Goal: Information Seeking & Learning: Learn about a topic

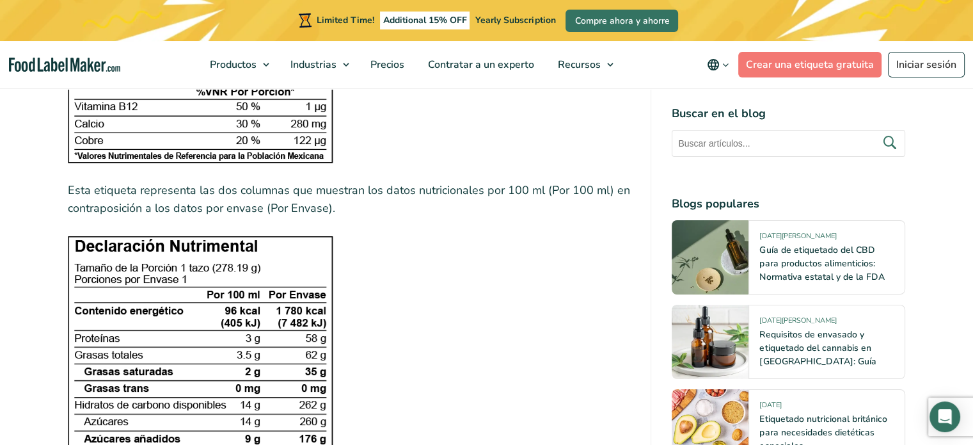
scroll to position [4582, 0]
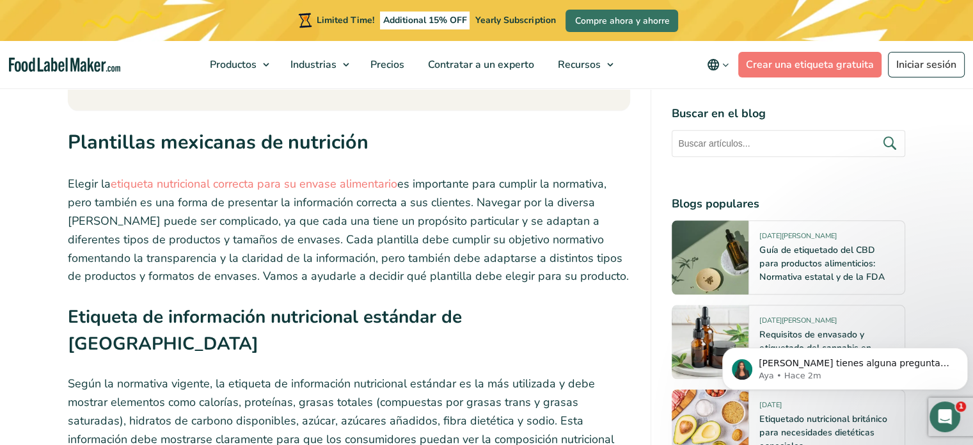
scroll to position [1429, 0]
click at [353, 176] on link "etiqueta nutricional correcta para su envase alimentario" at bounding box center [254, 183] width 287 height 15
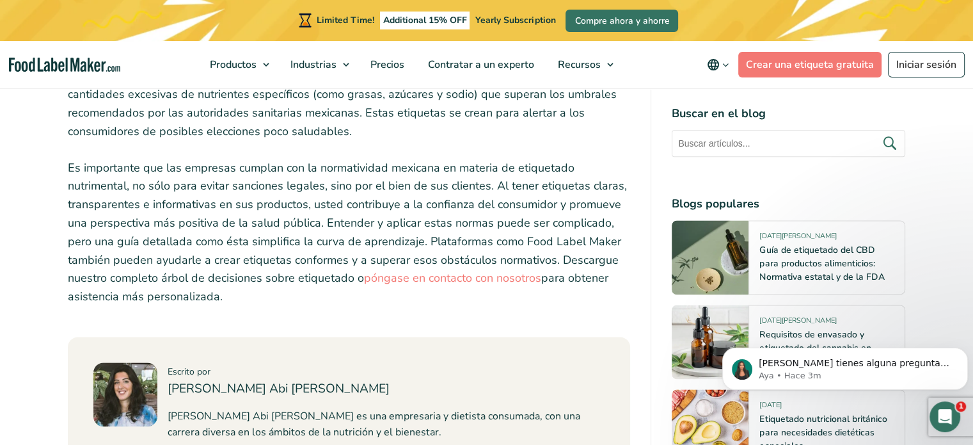
scroll to position [6485, 0]
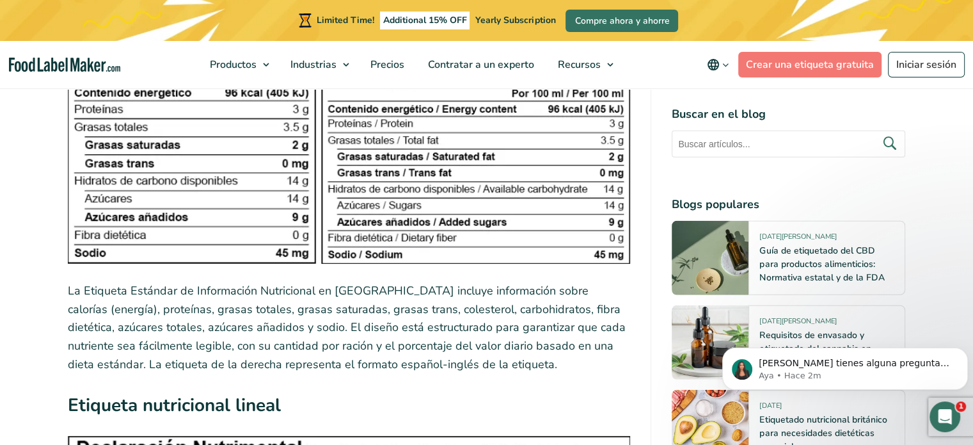
scroll to position [3291, 0]
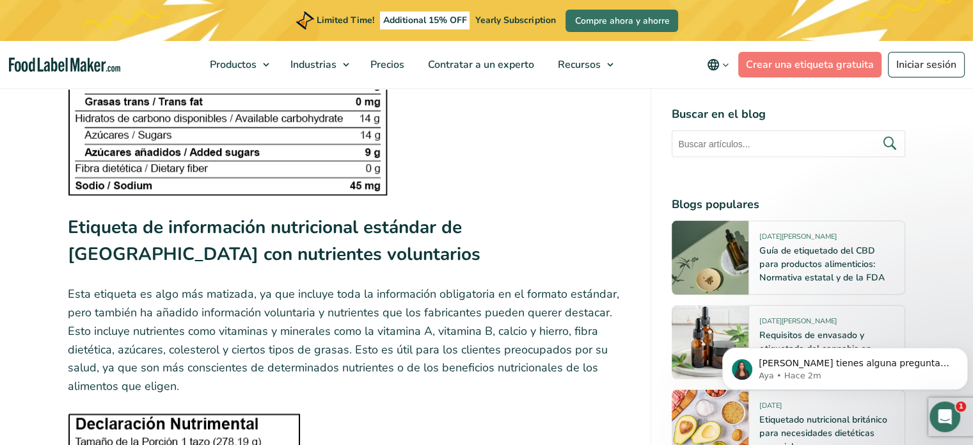
scroll to position [2432, 0]
